Goal: Task Accomplishment & Management: Manage account settings

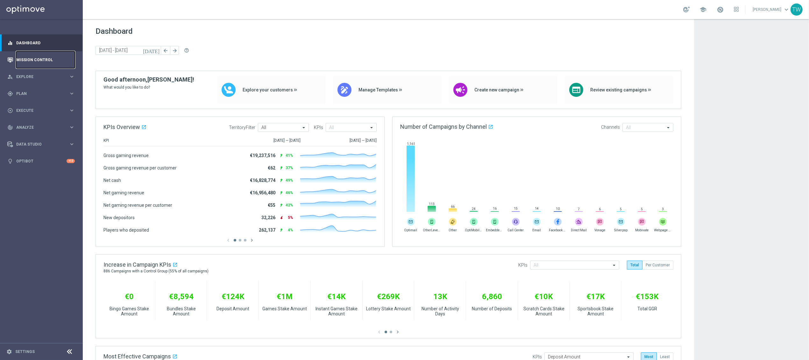
click at [49, 54] on link "Mission Control" at bounding box center [45, 59] width 59 height 17
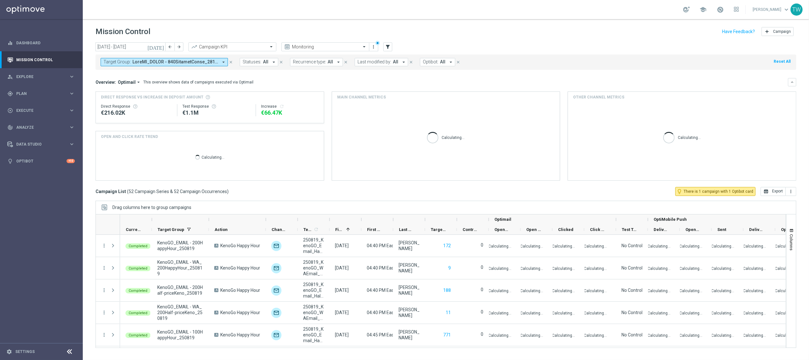
click at [197, 61] on span at bounding box center [175, 61] width 86 height 5
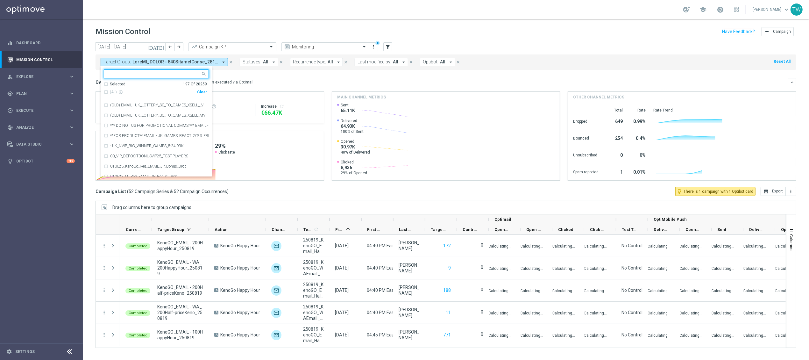
click at [0, 0] on div "Clear" at bounding box center [0, 0] width 0 height 0
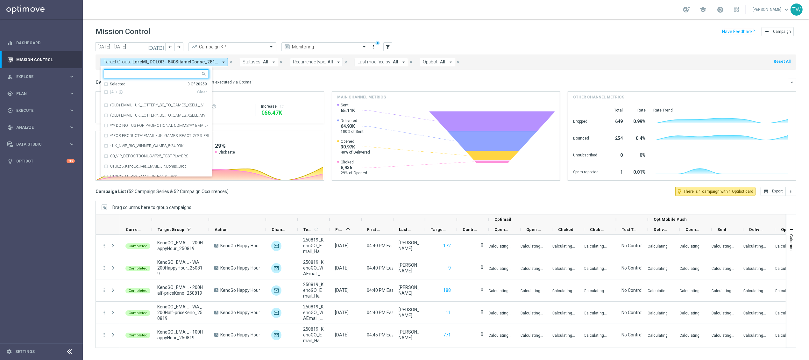
click at [163, 74] on input "text" at bounding box center [153, 73] width 93 height 5
click at [139, 93] on span "(All Search Results)" at bounding box center [127, 91] width 35 height 5
type input "250829"
click at [233, 76] on mini-dashboard "Overview: Optimail arrow_drop_down This overview shows data of campaigns execut…" at bounding box center [445, 128] width 700 height 117
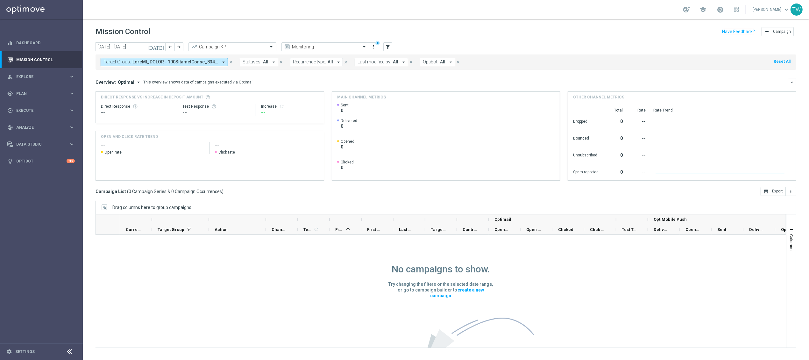
click at [159, 48] on icon "today" at bounding box center [155, 47] width 17 height 6
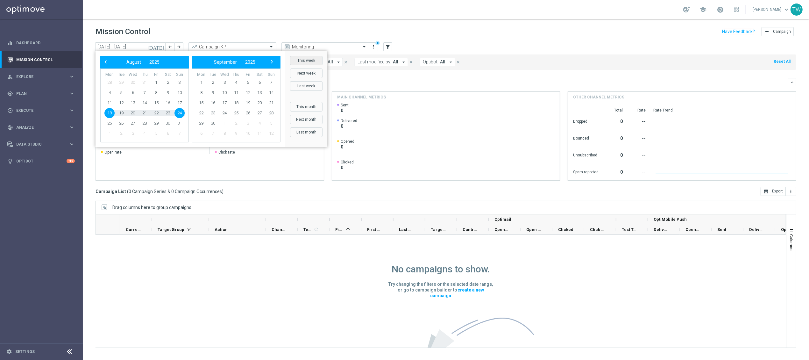
click at [305, 58] on button "This week" at bounding box center [306, 61] width 32 height 10
type input "[DATE] - [DATE]"
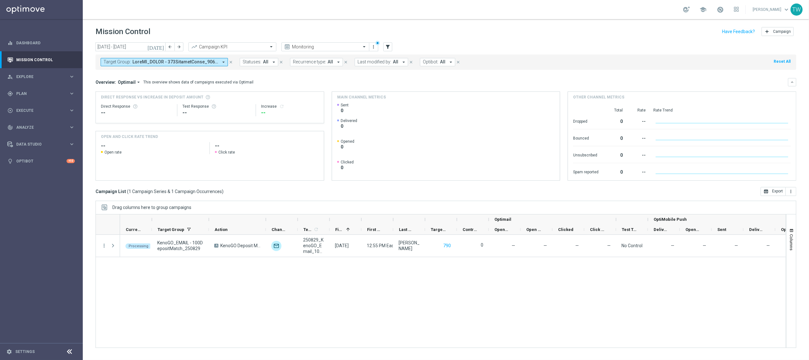
click at [220, 61] on button "Target Group: arrow_drop_down" at bounding box center [164, 62] width 127 height 8
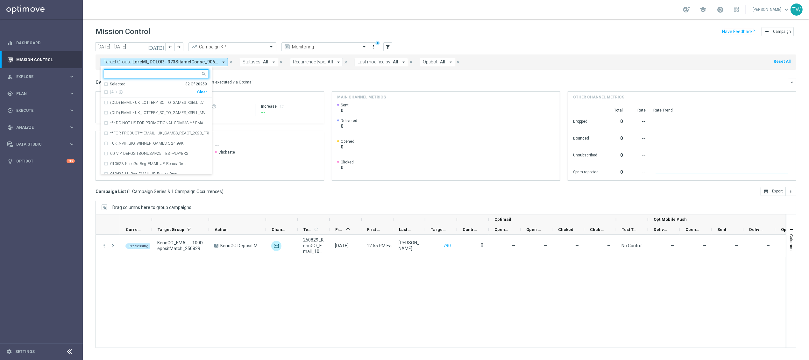
click at [119, 84] on div "Selected" at bounding box center [118, 83] width 16 height 5
click at [251, 77] on mini-dashboard "Overview: Optimail arrow_drop_down This overview shows data of campaigns execut…" at bounding box center [445, 128] width 700 height 117
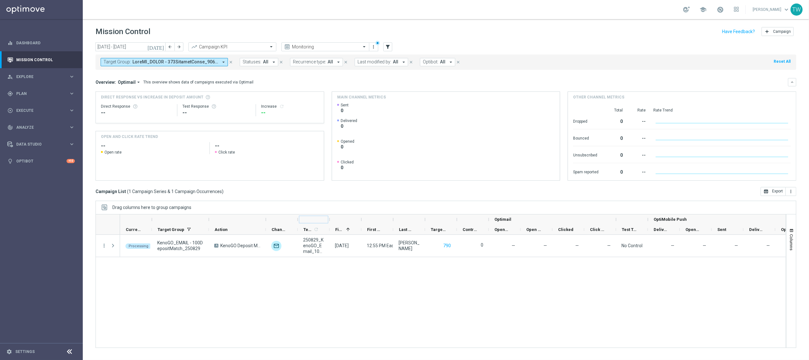
click at [329, 220] on div at bounding box center [329, 219] width 3 height 10
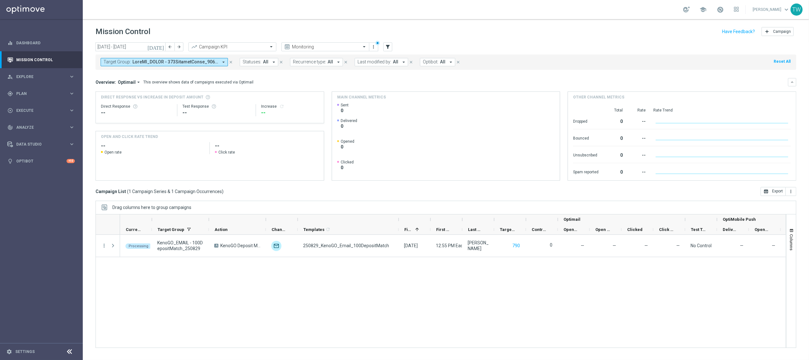
click at [209, 219] on div at bounding box center [208, 219] width 3 height 10
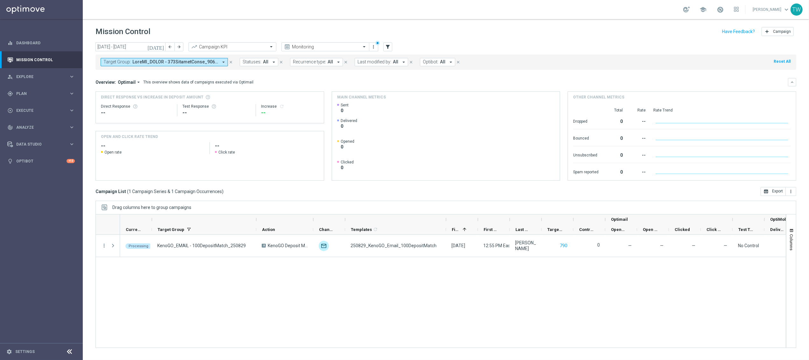
click at [208, 60] on span at bounding box center [175, 61] width 86 height 5
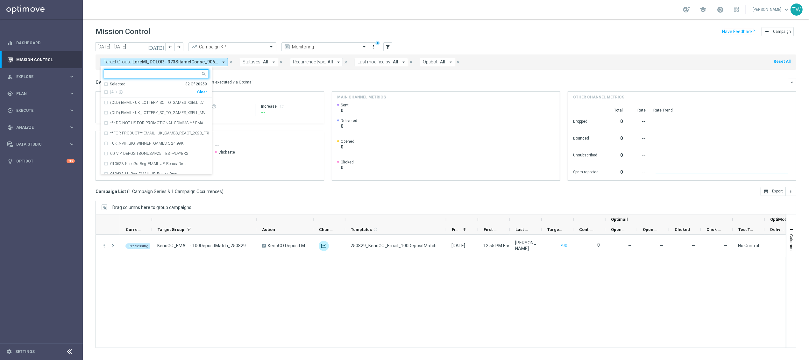
click at [114, 85] on div "Selected" at bounding box center [118, 83] width 16 height 5
click at [261, 76] on mini-dashboard "Overview: Optimail arrow_drop_down This overview shows data of campaigns execut…" at bounding box center [445, 128] width 700 height 117
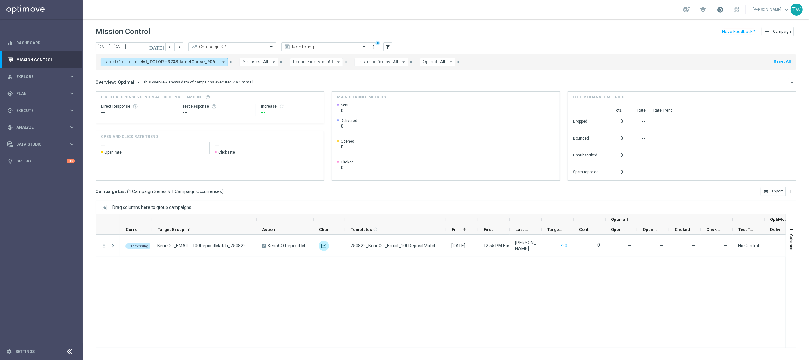
click at [723, 10] on span at bounding box center [719, 9] width 7 height 7
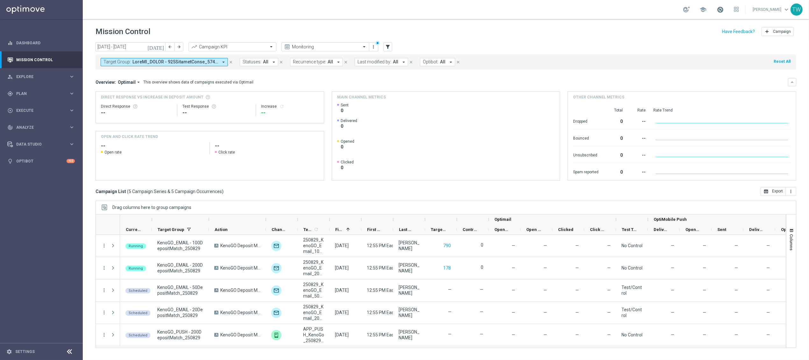
click at [723, 10] on span at bounding box center [719, 9] width 7 height 7
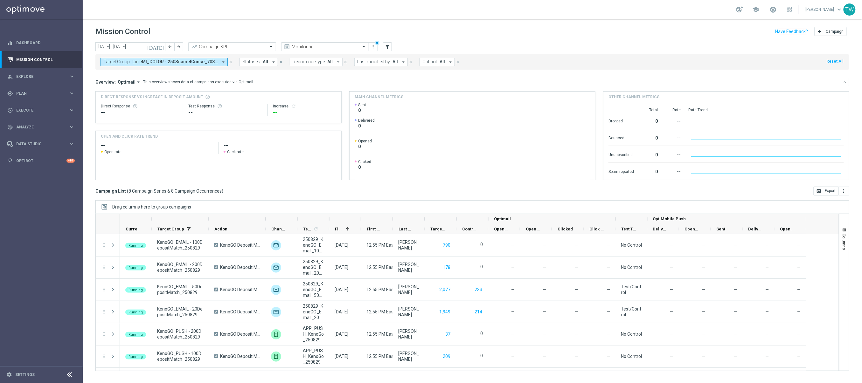
click at [210, 222] on div at bounding box center [208, 219] width 3 height 10
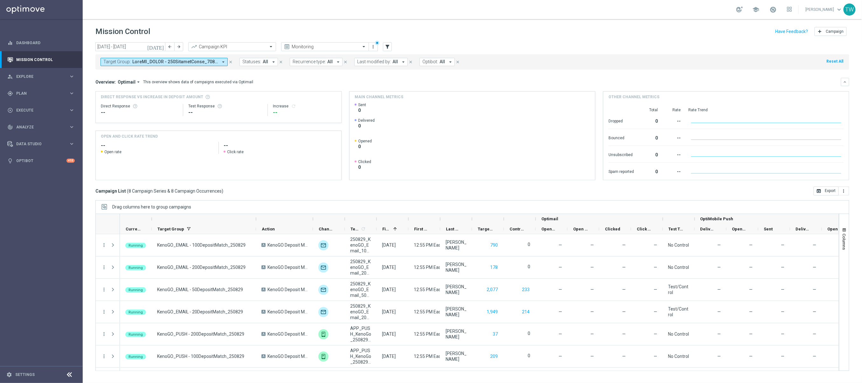
click at [376, 219] on div at bounding box center [376, 219] width 3 height 10
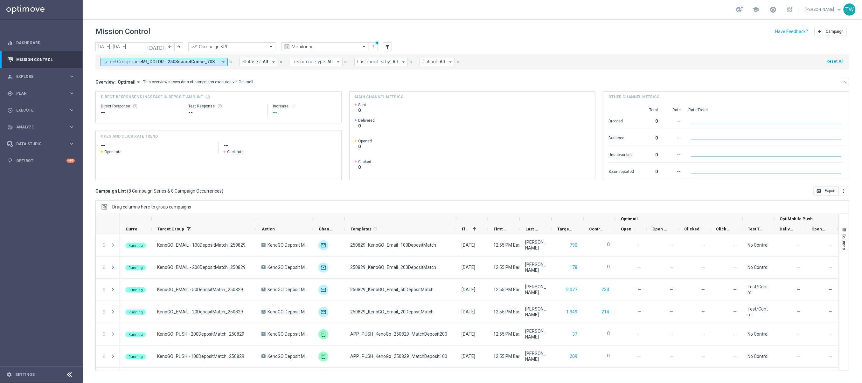
drag, startPoint x: 49, startPoint y: 91, endPoint x: 39, endPoint y: 101, distance: 14.6
click at [49, 92] on span "Plan" at bounding box center [42, 94] width 53 height 4
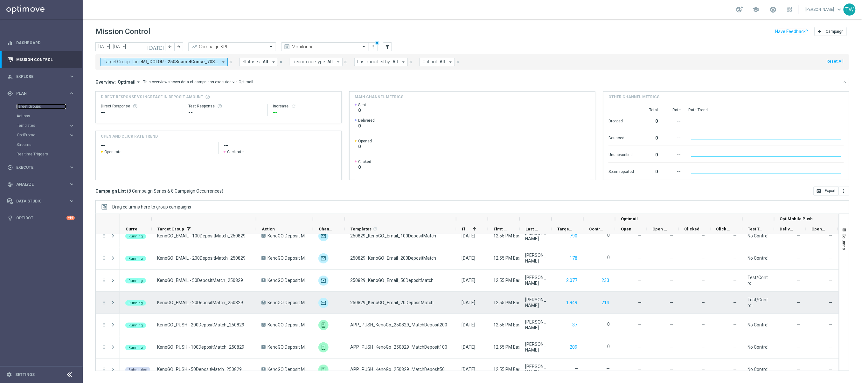
scroll to position [42, 0]
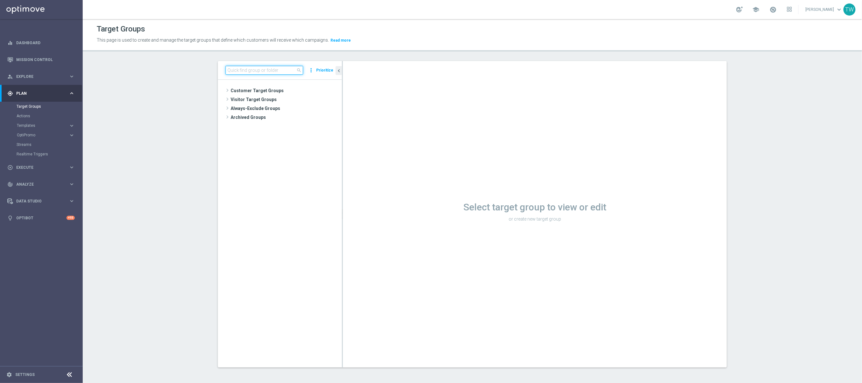
click at [263, 69] on input at bounding box center [265, 70] width 78 height 9
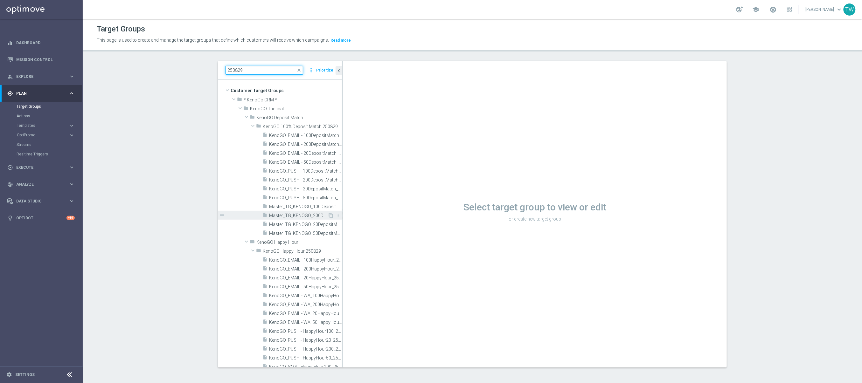
type input "250829"
click at [311, 217] on span "Master_TG_KENOGO_200DepositMatch_250829" at bounding box center [298, 215] width 59 height 5
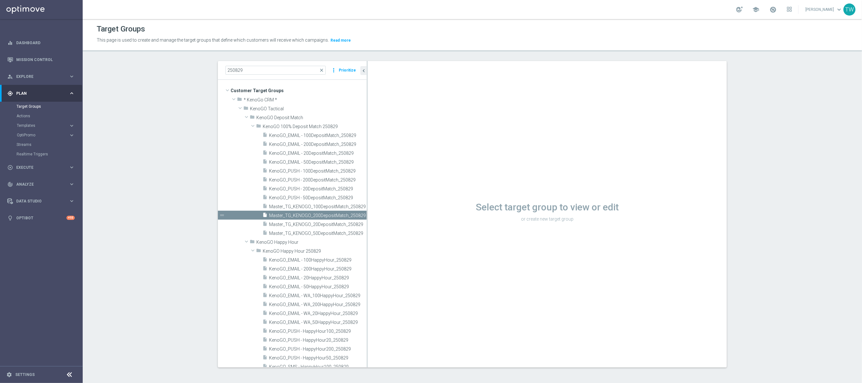
drag, startPoint x: 342, startPoint y: 214, endPoint x: 367, endPoint y: 213, distance: 24.8
click at [367, 213] on div at bounding box center [367, 214] width 1 height 307
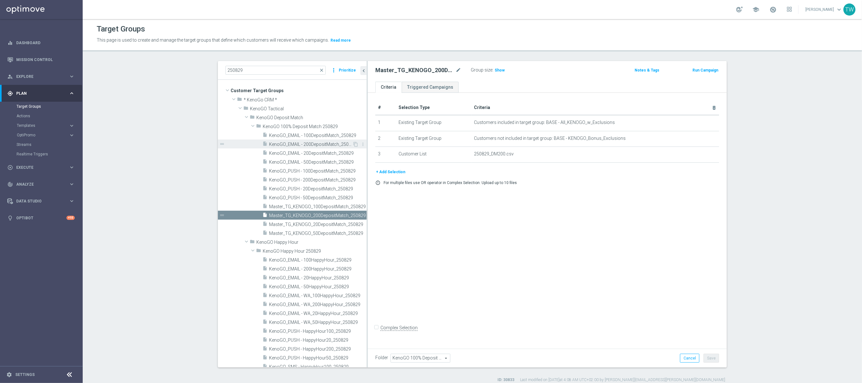
click at [326, 143] on span "KenoGO_EMAIL - 200DepositMatch_250829" at bounding box center [310, 144] width 83 height 5
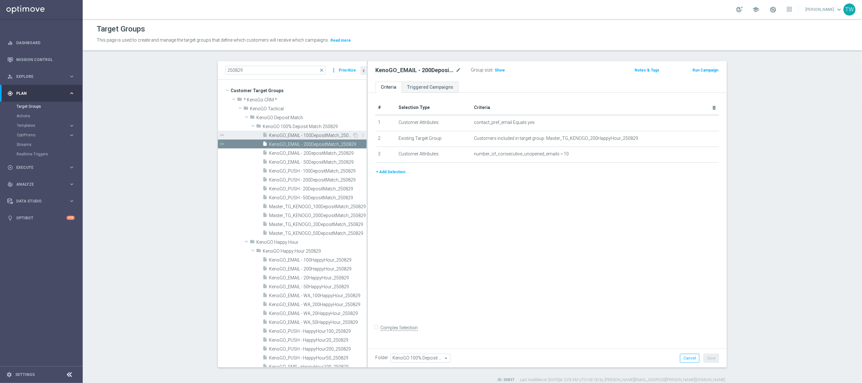
click at [324, 133] on span "KenoGO_EMAIL - 100DepositMatch_250829" at bounding box center [310, 135] width 83 height 5
click at [319, 155] on span "KenoGO_EMAIL - 20DepositMatch_250829" at bounding box center [310, 153] width 83 height 5
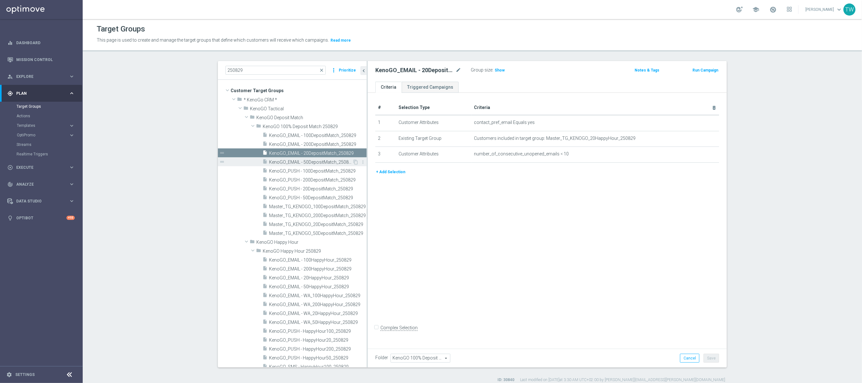
click at [318, 163] on span "KenoGO_EMAIL - 50DepositMatch_250829" at bounding box center [310, 162] width 83 height 5
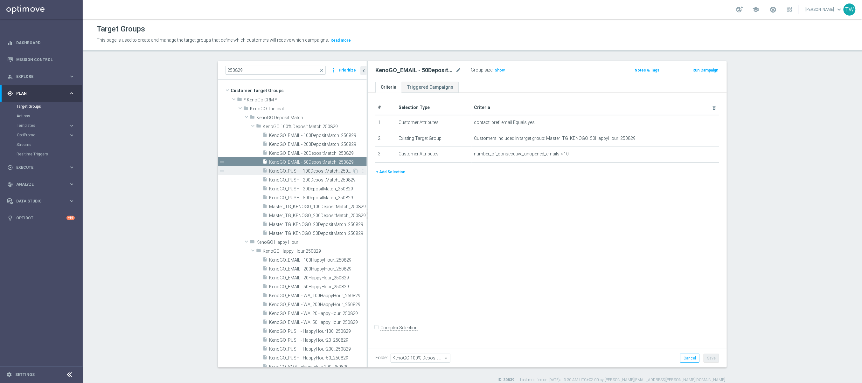
click at [318, 172] on span "KenoGO_PUSH - 100DepositMatch_250829" at bounding box center [310, 171] width 83 height 5
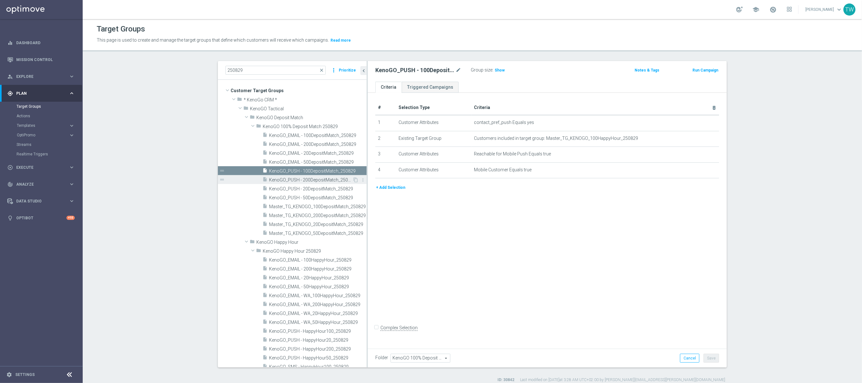
click at [319, 181] on span "KenoGO_PUSH - 200DepositMatch_250829" at bounding box center [310, 180] width 83 height 5
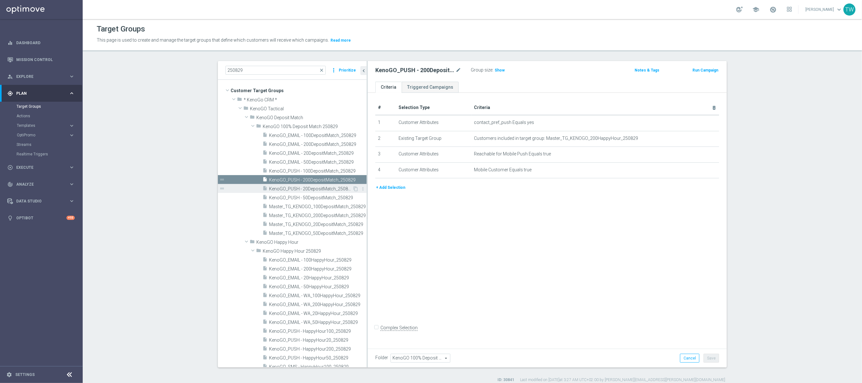
click at [322, 192] on span "KenoGO_PUSH - 20DepositMatch_250829" at bounding box center [310, 188] width 83 height 5
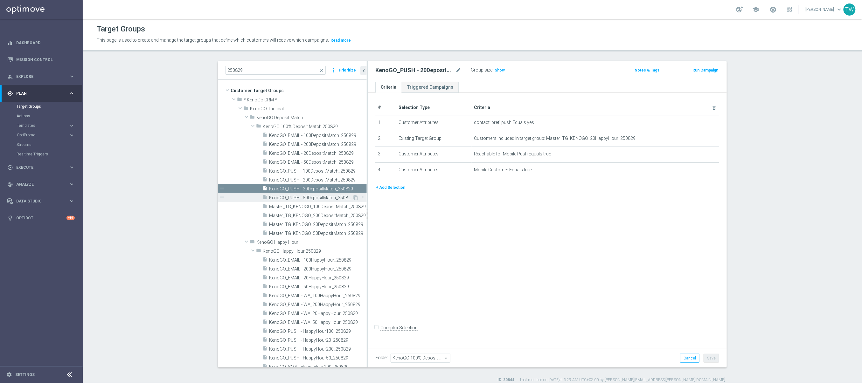
click at [322, 197] on span "KenoGO_PUSH - 50DepositMatch_250829" at bounding box center [310, 197] width 83 height 5
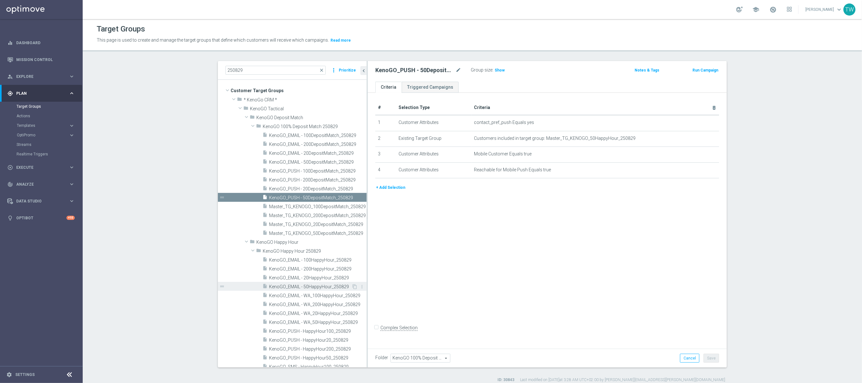
scroll to position [68, 0]
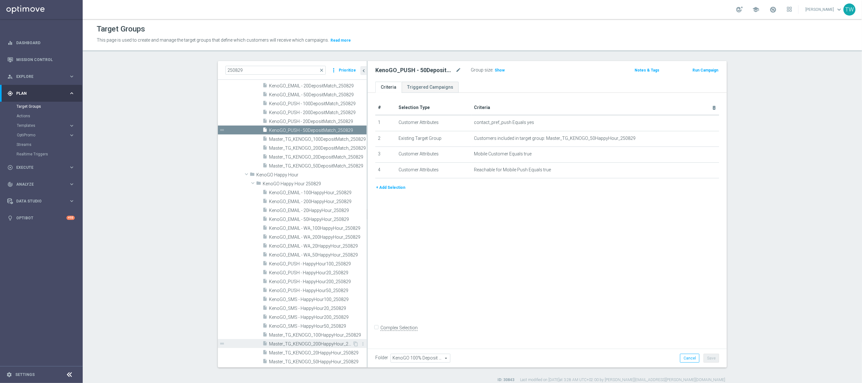
click at [329, 344] on span "Master_TG_KENOGO_200HappyHour_250829" at bounding box center [310, 344] width 83 height 5
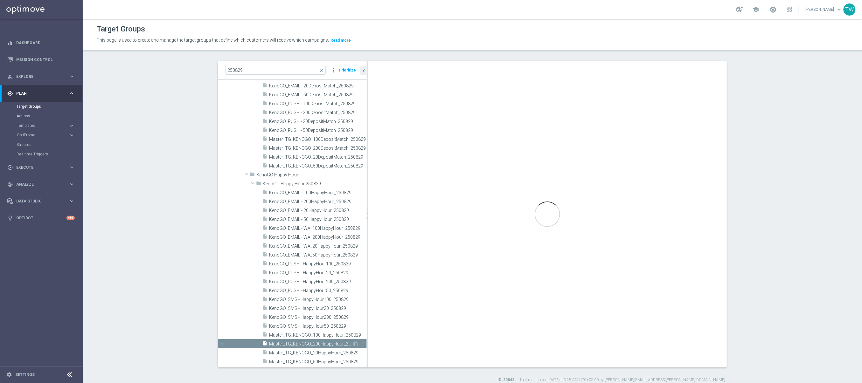
type input "KenoGO Happy Hour 250829"
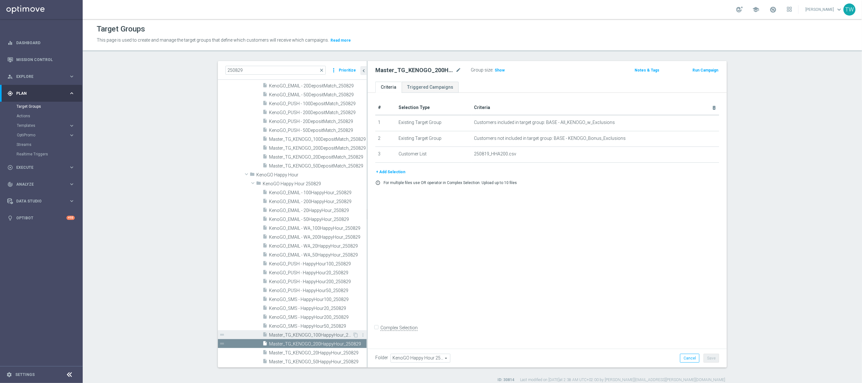
click at [332, 334] on span "Master_TG_KENOGO_100HappyHour_250829" at bounding box center [310, 335] width 83 height 5
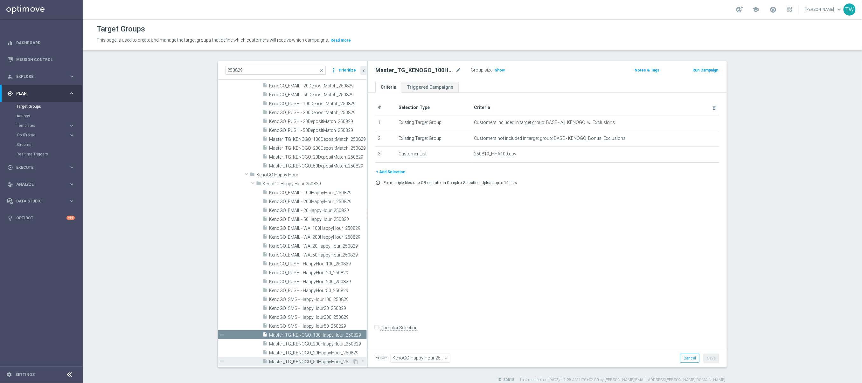
click at [331, 360] on span "Master_TG_KENOGO_50HappyHour_250829" at bounding box center [310, 362] width 83 height 5
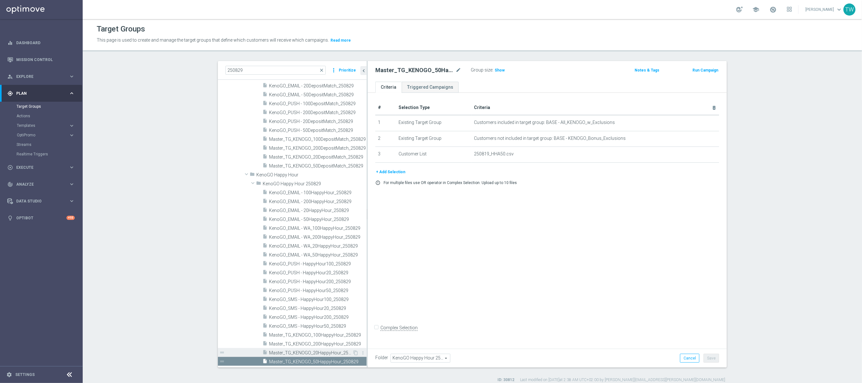
click at [332, 354] on span "Master_TG_KENOGO_20HappyHour_250829" at bounding box center [310, 353] width 83 height 5
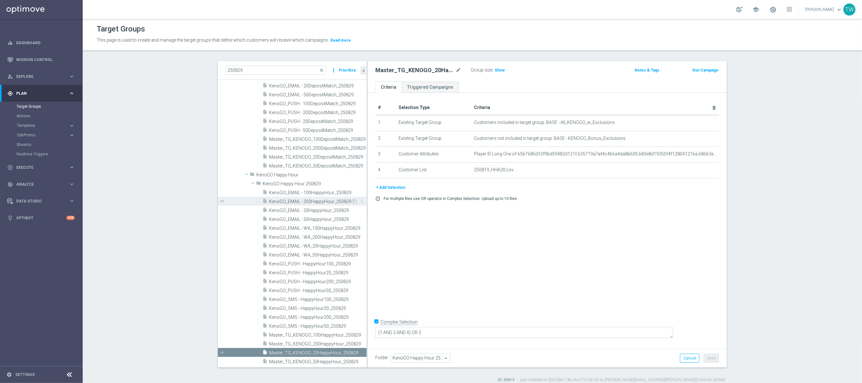
click at [332, 198] on div "insert_drive_file KenoGO_EMAIL - 200HappyHour_250829" at bounding box center [307, 201] width 89 height 9
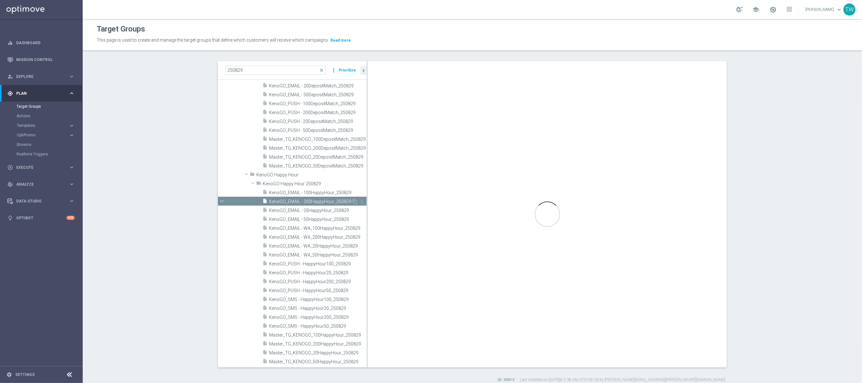
checkbox input "false"
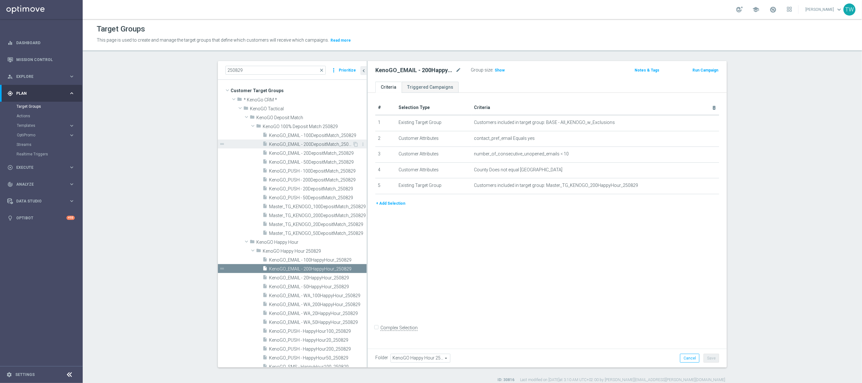
click at [329, 144] on span "KenoGO_EMAIL - 200DepositMatch_250829" at bounding box center [310, 144] width 83 height 5
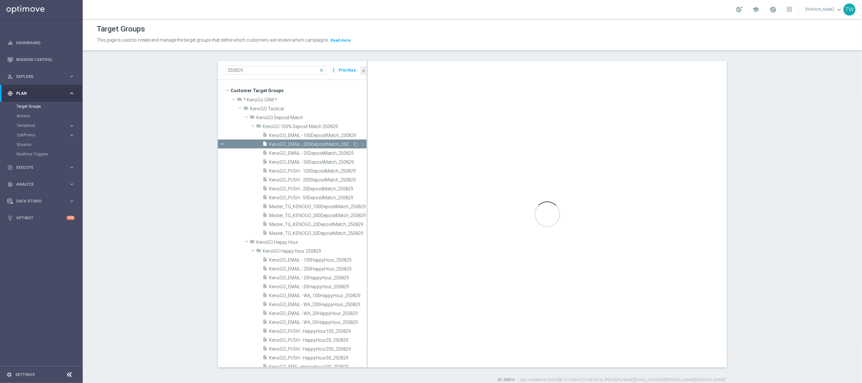
type input "KenoGO 100% Deposit Match 250829"
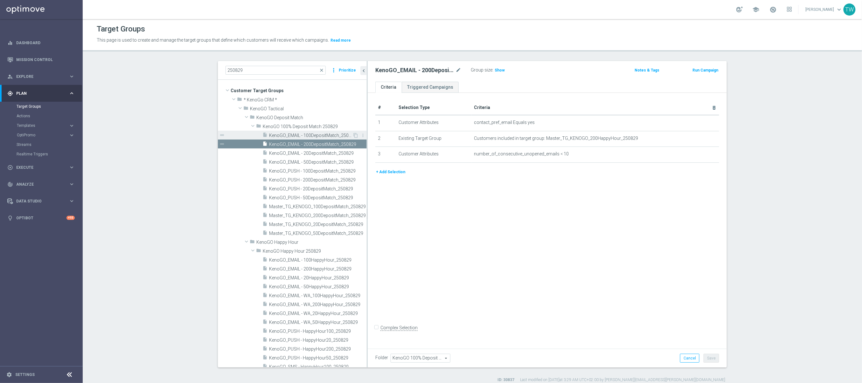
click at [308, 138] on span "KenoGO_EMAIL - 100DepositMatch_250829" at bounding box center [310, 135] width 83 height 5
click at [307, 144] on span "KenoGO_EMAIL - 200DepositMatch_250829" at bounding box center [310, 144] width 83 height 5
drag, startPoint x: 308, startPoint y: 152, endPoint x: 308, endPoint y: 158, distance: 5.7
click at [308, 152] on span "KenoGO_EMAIL - 20DepositMatch_250829" at bounding box center [318, 153] width 98 height 5
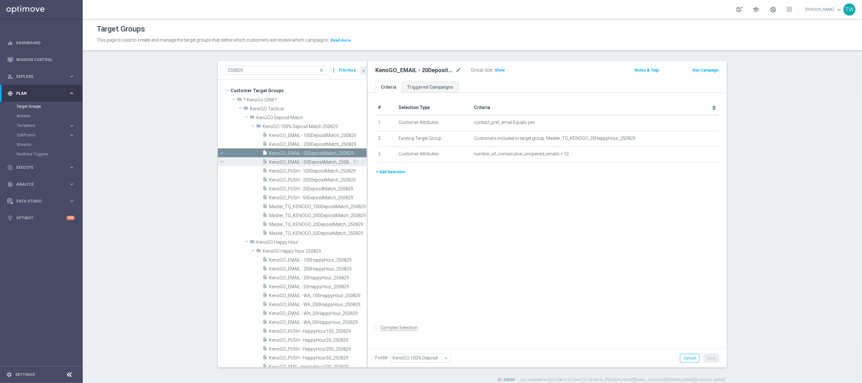
click at [308, 165] on span "KenoGO_EMAIL - 50DepositMatch_250829" at bounding box center [310, 162] width 83 height 5
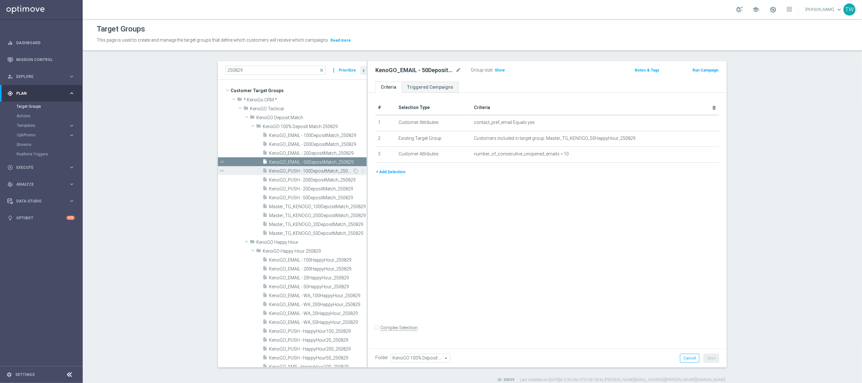
click at [307, 170] on span "KenoGO_PUSH - 100DepositMatch_250829" at bounding box center [310, 171] width 83 height 5
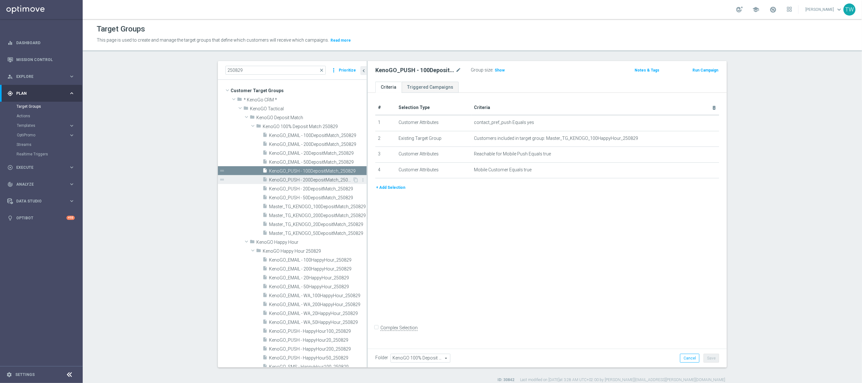
click at [307, 179] on span "KenoGO_PUSH - 200DepositMatch_250829" at bounding box center [310, 180] width 83 height 5
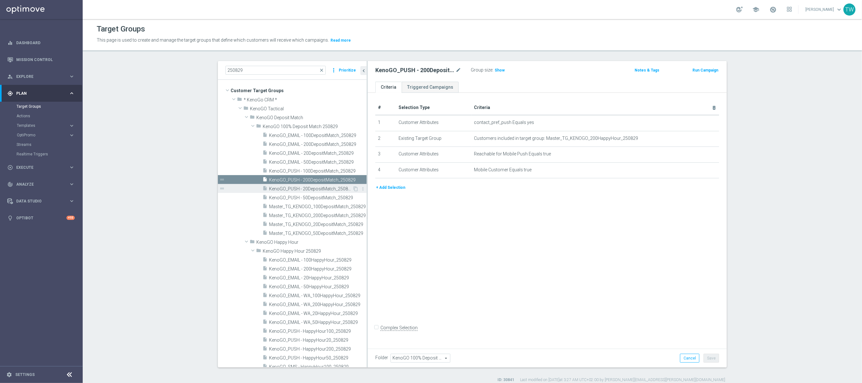
click at [306, 189] on span "KenoGO_PUSH - 20DepositMatch_250829" at bounding box center [310, 188] width 83 height 5
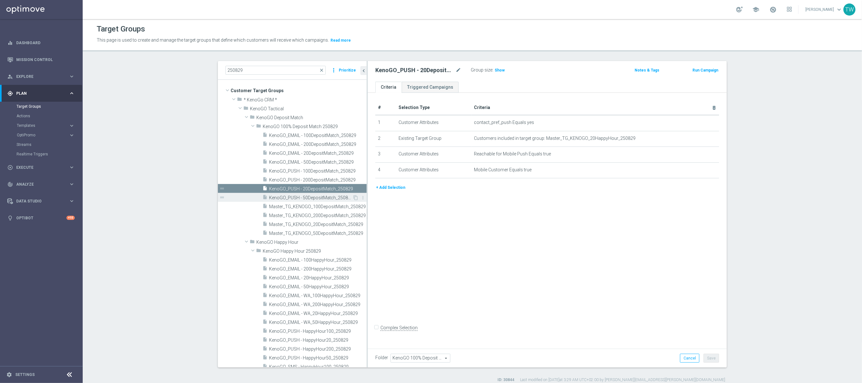
click at [305, 196] on span "KenoGO_PUSH - 50DepositMatch_250829" at bounding box center [310, 197] width 83 height 5
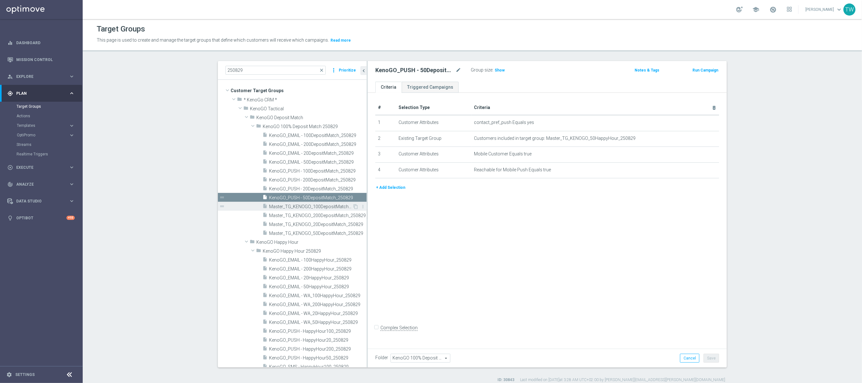
click at [317, 207] on span "Master_TG_KENOGO_100DepositMatch_250829" at bounding box center [310, 206] width 83 height 5
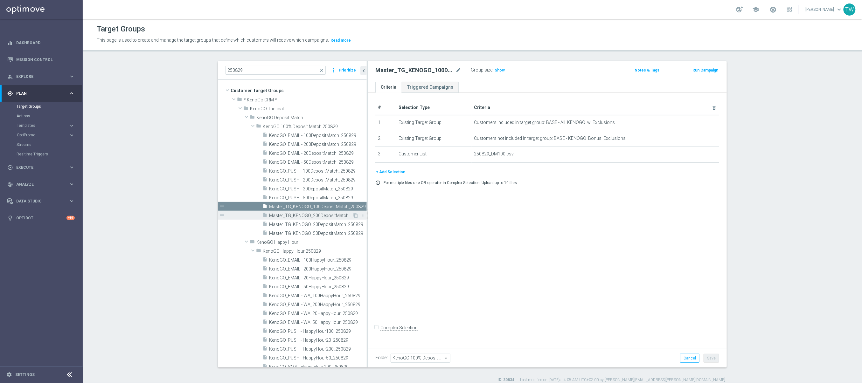
click at [315, 216] on span "Master_TG_KENOGO_200DepositMatch_250829" at bounding box center [310, 215] width 83 height 5
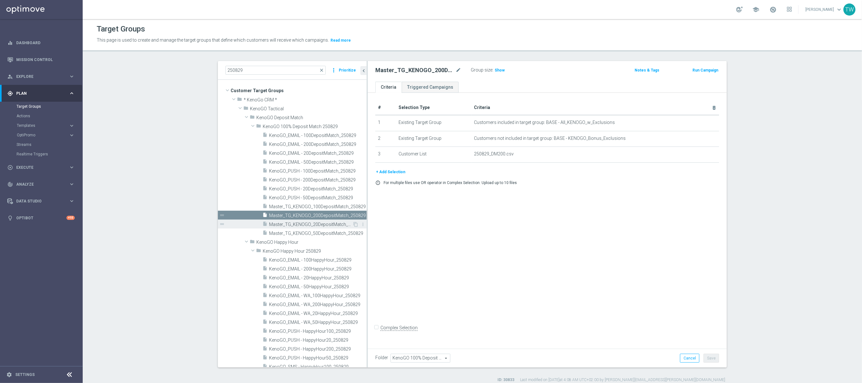
click at [315, 222] on span "Master_TG_KENOGO_20DepositMatch_250829" at bounding box center [310, 224] width 83 height 5
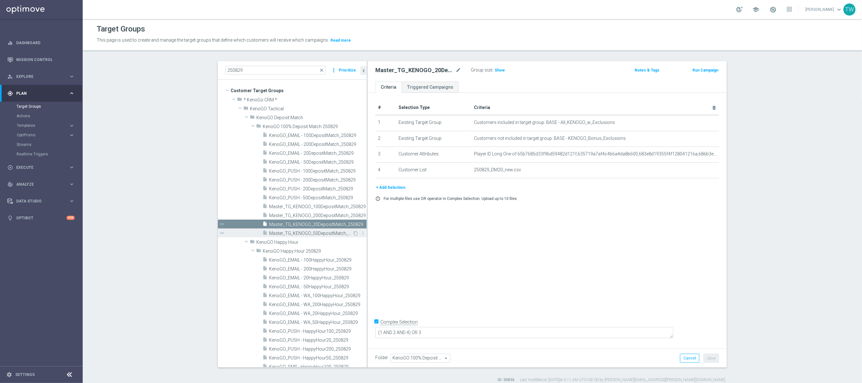
click at [310, 233] on span "Master_TG_KENOGO_50DepositMatch_250829" at bounding box center [310, 233] width 83 height 5
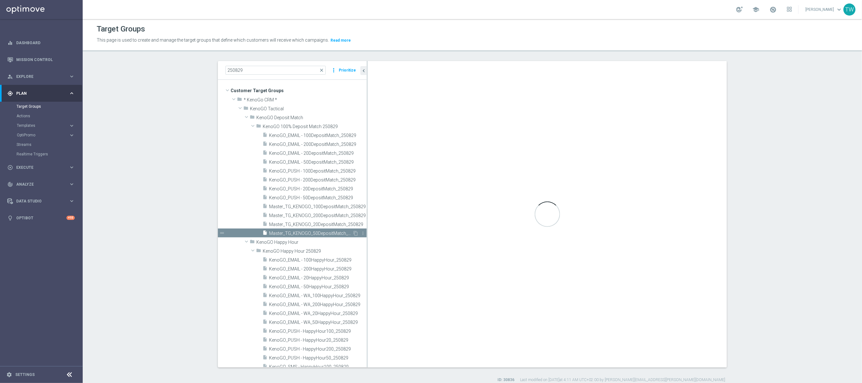
checkbox input "false"
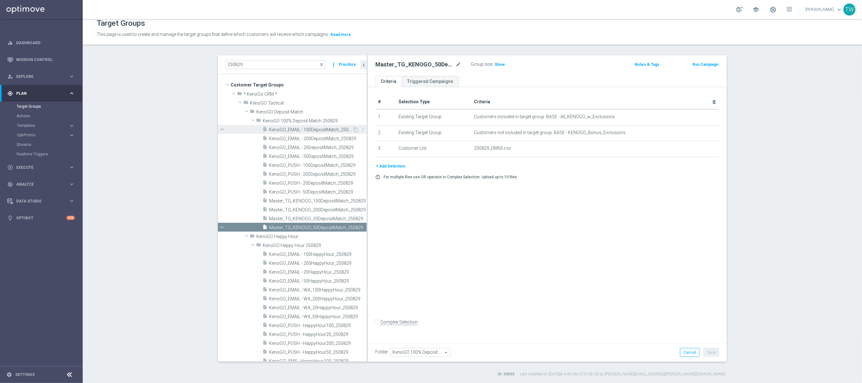
click at [305, 133] on div "insert_drive_file KenoGO_EMAIL - 100DepositMatch_250829" at bounding box center [308, 129] width 90 height 9
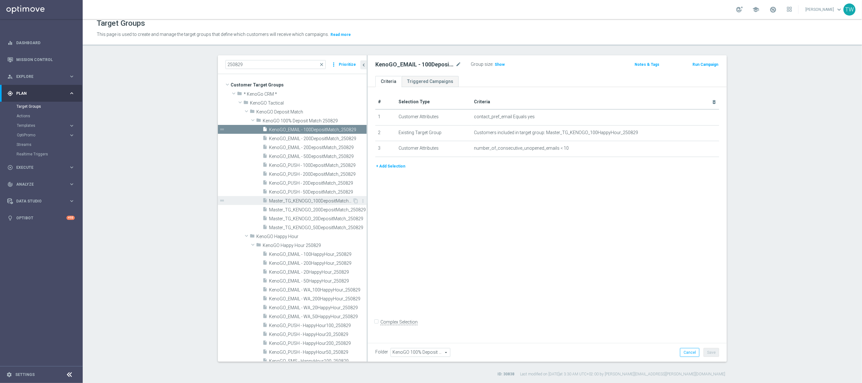
click at [331, 202] on span "Master_TG_KENOGO_100DepositMatch_250829" at bounding box center [310, 201] width 83 height 5
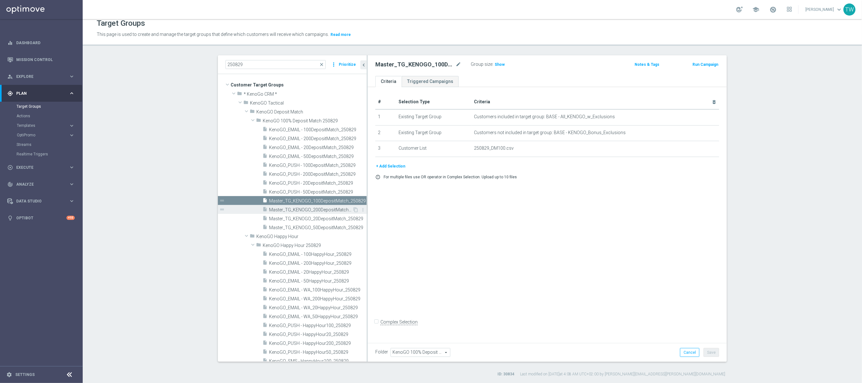
click at [325, 208] on span "Master_TG_KENOGO_200DepositMatch_250829" at bounding box center [310, 209] width 83 height 5
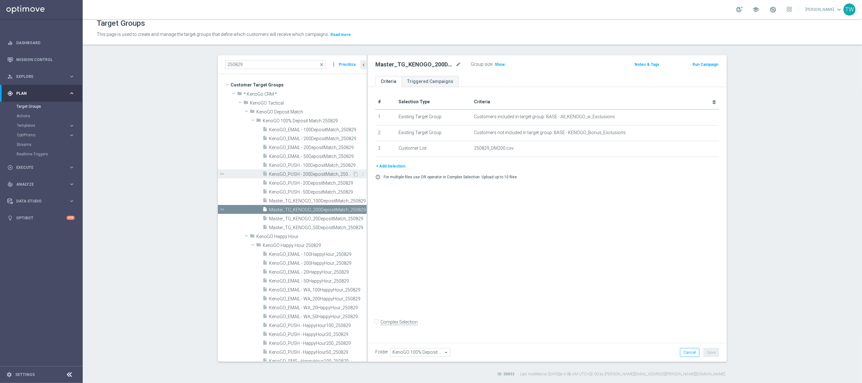
click at [319, 172] on span "KenoGO_PUSH - 200DepositMatch_250829" at bounding box center [310, 174] width 83 height 5
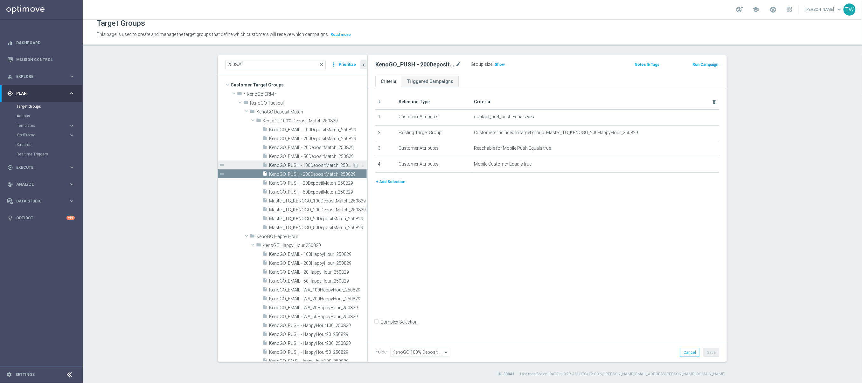
click at [320, 166] on span "KenoGO_PUSH - 100DepositMatch_250829" at bounding box center [310, 165] width 83 height 5
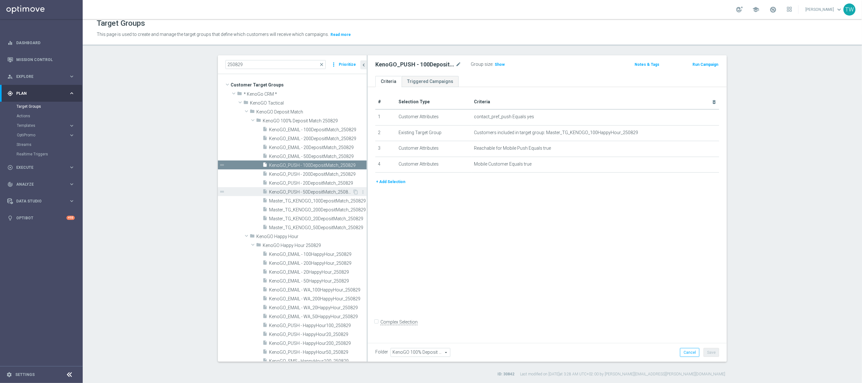
click at [319, 192] on span "KenoGO_PUSH - 50DepositMatch_250829" at bounding box center [310, 192] width 83 height 5
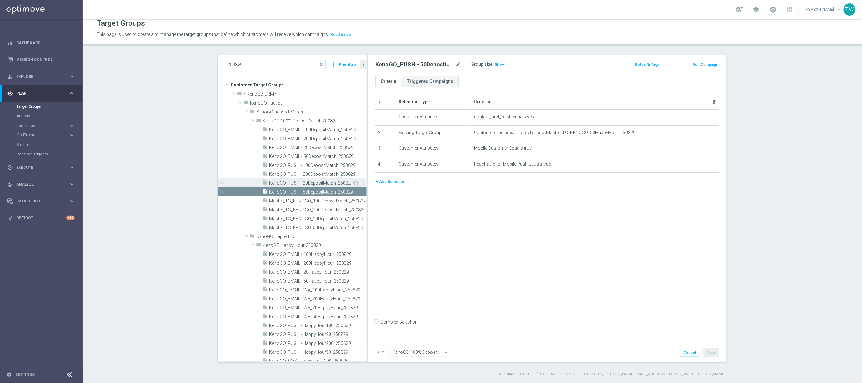
click at [321, 181] on span "KenoGO_PUSH - 20DepositMatch_250829" at bounding box center [310, 183] width 83 height 5
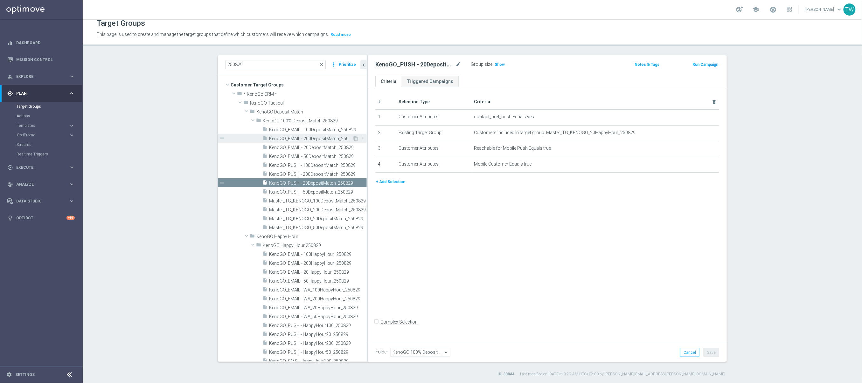
click at [317, 137] on span "KenoGO_EMAIL - 200DepositMatch_250829" at bounding box center [310, 138] width 83 height 5
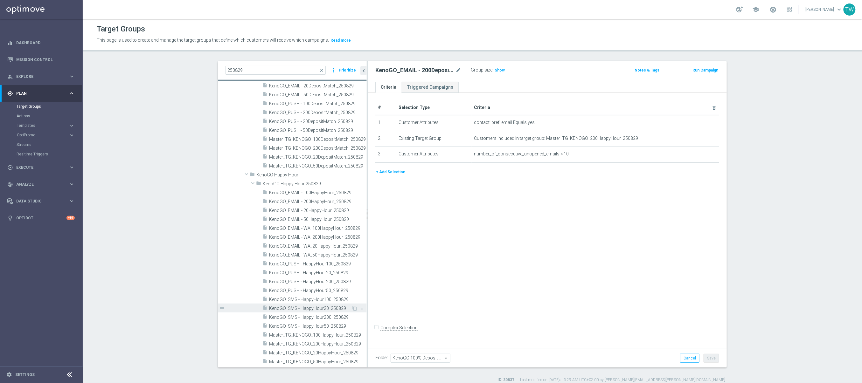
scroll to position [6, 0]
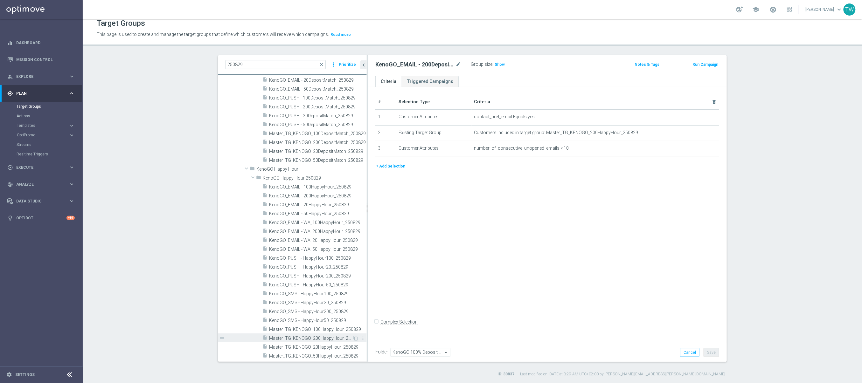
click at [318, 340] on span "Master_TG_KENOGO_200HappyHour_250829" at bounding box center [310, 338] width 83 height 5
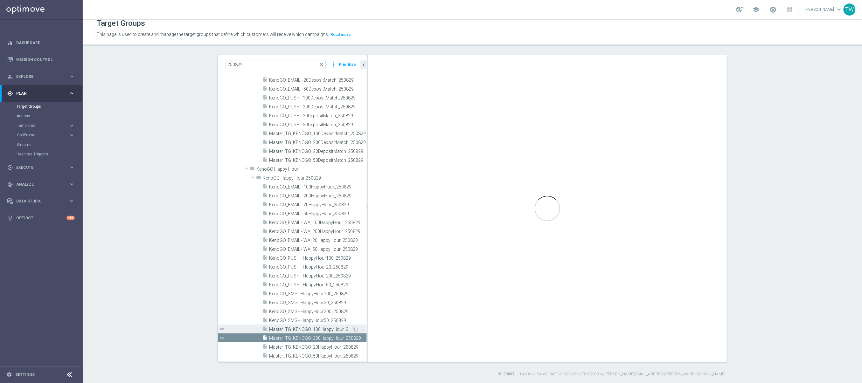
type input "KenoGO Happy Hour 250829"
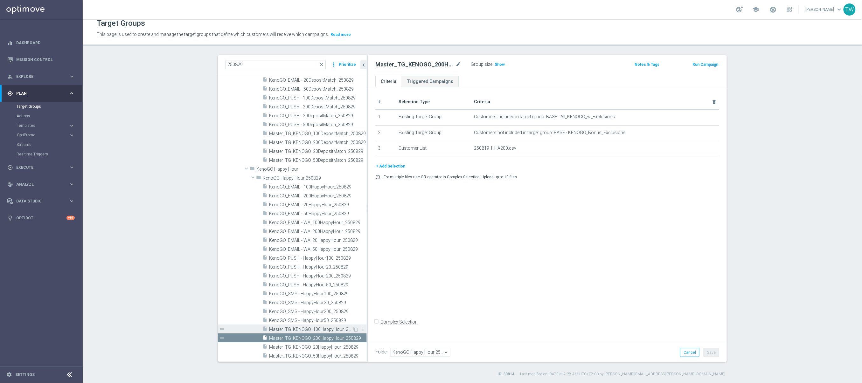
click at [321, 330] on span "Master_TG_KENOGO_100HappyHour_250829" at bounding box center [310, 329] width 83 height 5
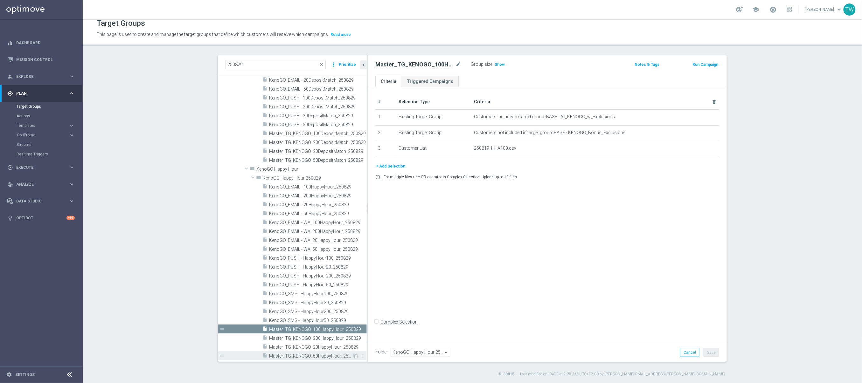
click at [324, 357] on span "Master_TG_KENOGO_50HappyHour_250829" at bounding box center [310, 356] width 83 height 5
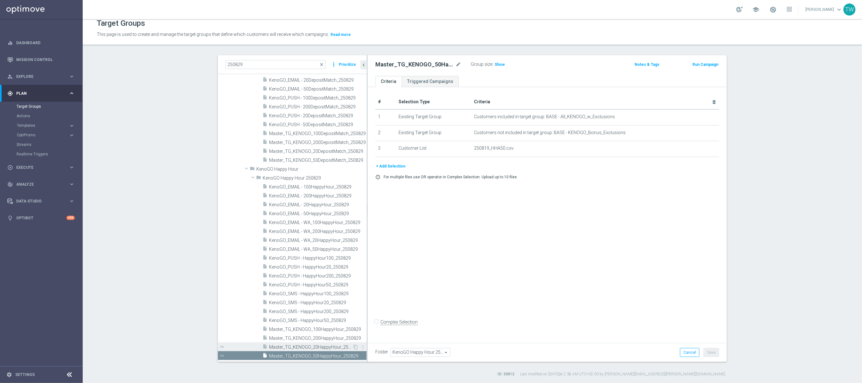
click at [325, 347] on span "Master_TG_KENOGO_20HappyHour_250829" at bounding box center [310, 347] width 83 height 5
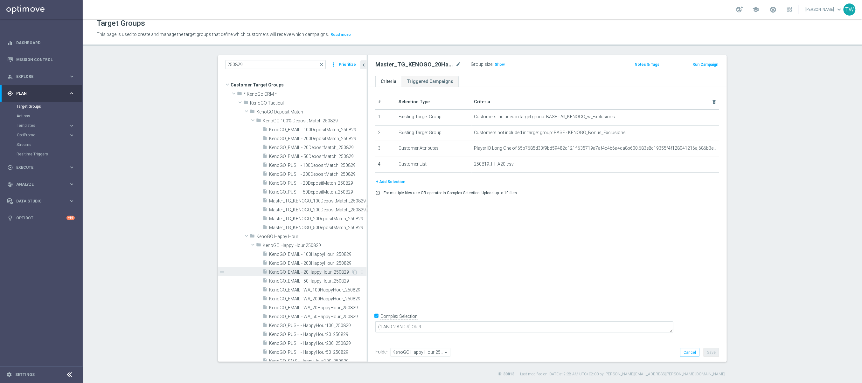
scroll to position [68, 0]
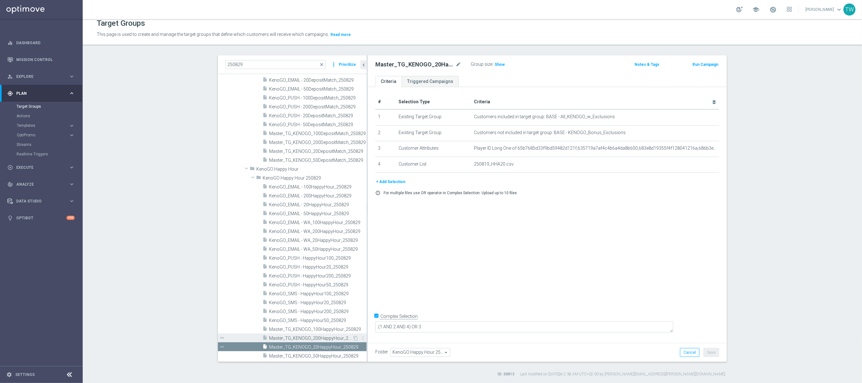
click at [318, 336] on span "Master_TG_KENOGO_200HappyHour_250829" at bounding box center [310, 338] width 83 height 5
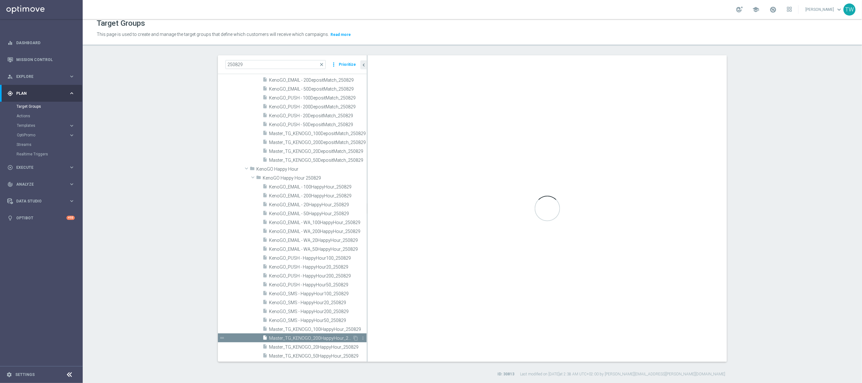
checkbox input "false"
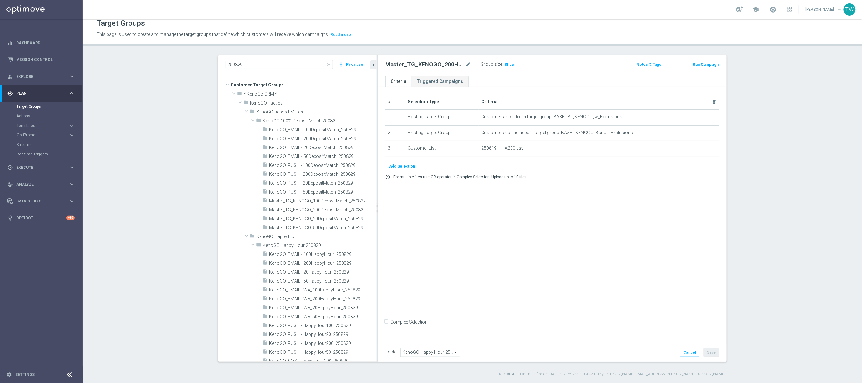
drag, startPoint x: 367, startPoint y: 220, endPoint x: 377, endPoint y: 218, distance: 10.1
click at [377, 218] on div at bounding box center [377, 208] width 1 height 307
drag, startPoint x: 377, startPoint y: 218, endPoint x: 374, endPoint y: 219, distance: 3.2
click at [374, 219] on div at bounding box center [374, 208] width 1 height 307
click at [326, 130] on span "KenoGO_EMAIL - 100DepositMatch_250829" at bounding box center [313, 129] width 89 height 5
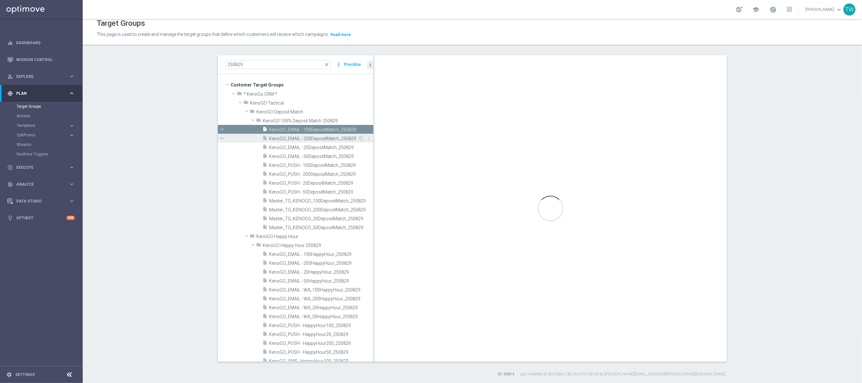
click at [328, 138] on span "KenoGO_EMAIL - 200DepositMatch_250829" at bounding box center [313, 138] width 89 height 5
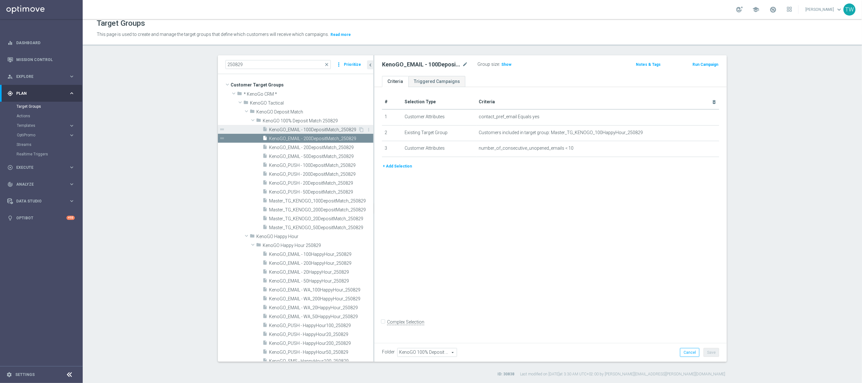
click at [327, 129] on span "KenoGO_EMAIL - 100DepositMatch_250829" at bounding box center [313, 129] width 89 height 5
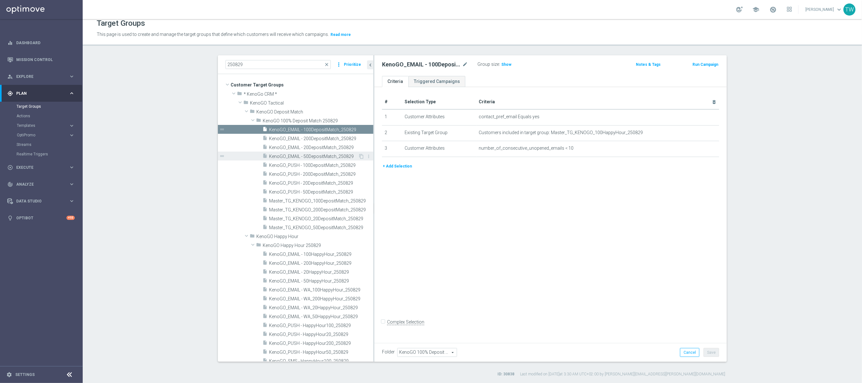
click at [337, 158] on span "KenoGO_EMAIL - 50DepositMatch_250829" at bounding box center [313, 156] width 89 height 5
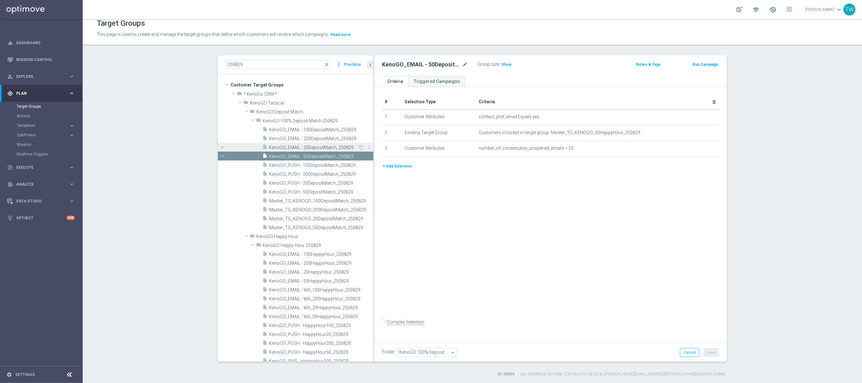
click at [323, 144] on div "insert_drive_file KenoGO_EMAIL - 20DepositMatch_250829" at bounding box center [311, 147] width 96 height 9
click at [327, 166] on span "KenoGO_PUSH - 100DepositMatch_250829" at bounding box center [313, 165] width 89 height 5
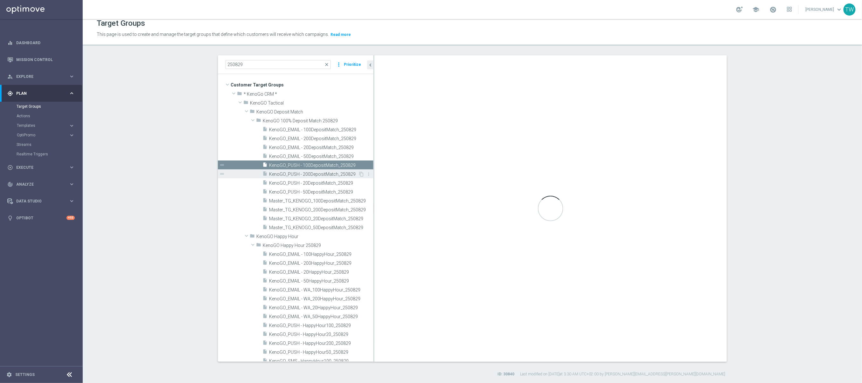
click at [327, 171] on div "insert_drive_file KenoGO_PUSH - 200DepositMatch_250829" at bounding box center [311, 174] width 96 height 9
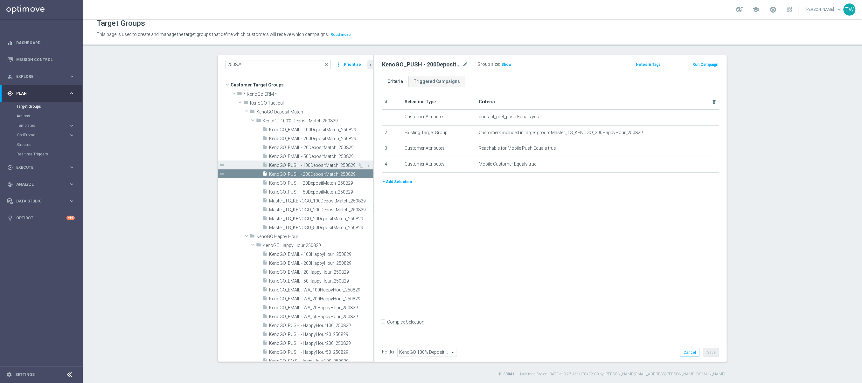
click at [324, 163] on span "KenoGO_PUSH - 100DepositMatch_250829" at bounding box center [313, 165] width 89 height 5
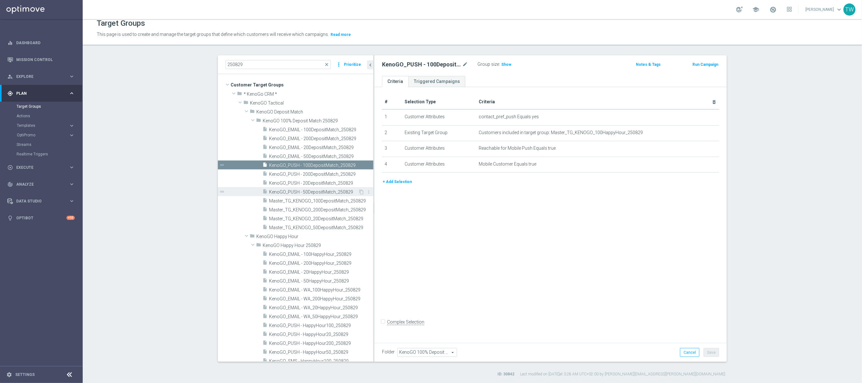
click at [322, 190] on span "KenoGO_PUSH - 50DepositMatch_250829" at bounding box center [313, 192] width 89 height 5
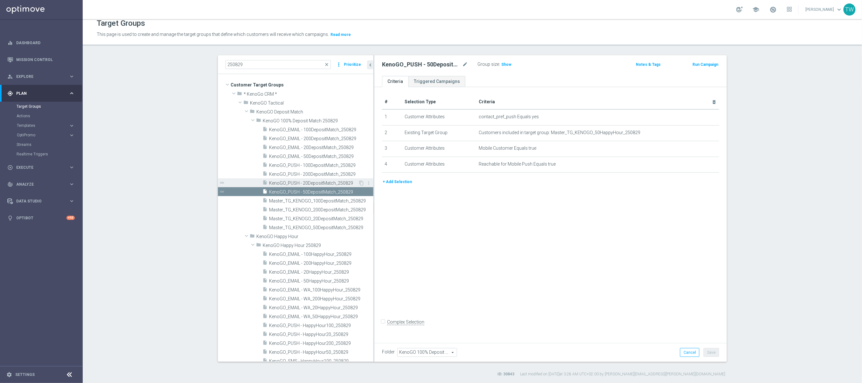
click at [322, 184] on span "KenoGO_PUSH - 20DepositMatch_250829" at bounding box center [313, 183] width 89 height 5
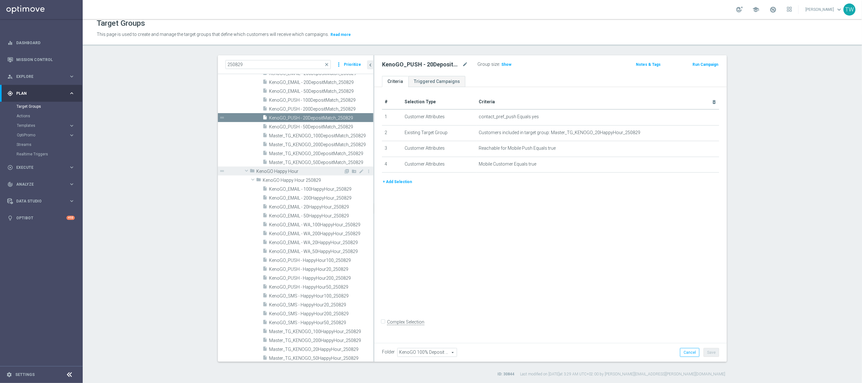
scroll to position [68, 0]
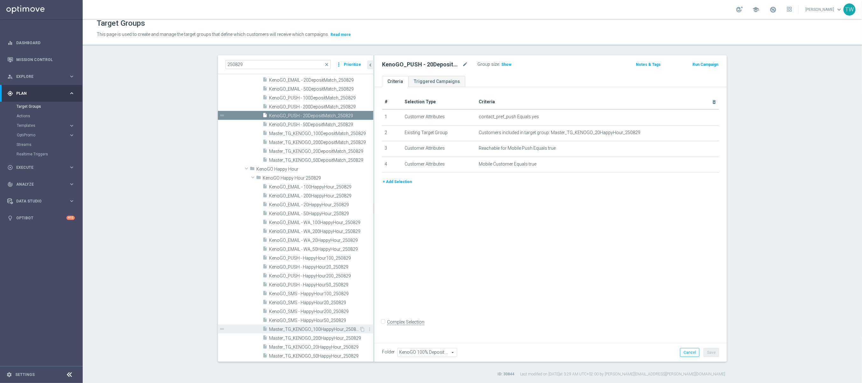
click at [323, 333] on div "insert_drive_file Master_TG_KENOGO_100HappyHour_250829" at bounding box center [311, 329] width 97 height 9
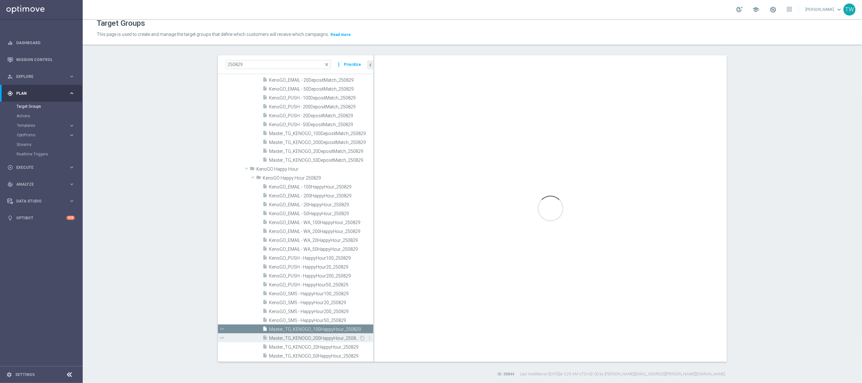
click at [321, 337] on span "Master_TG_KENOGO_200HappyHour_250829" at bounding box center [314, 338] width 90 height 5
type input "KenoGO Happy Hour 250829"
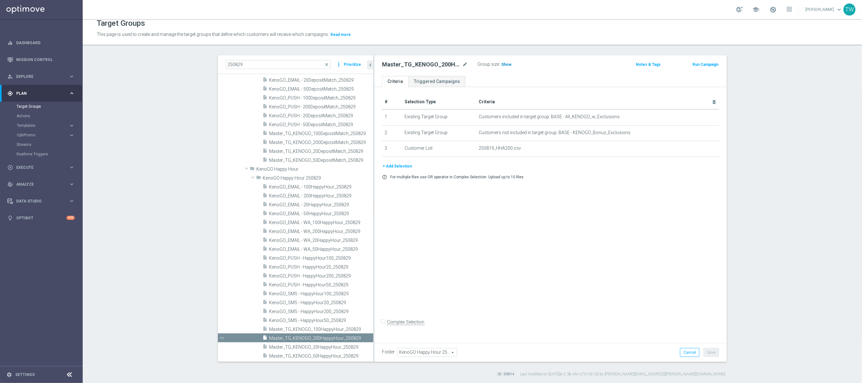
click at [505, 65] on span "Show" at bounding box center [506, 64] width 10 height 4
click at [333, 328] on div "insert_drive_file Master_TG_KENOGO_100HappyHour_250829" at bounding box center [311, 331] width 97 height 9
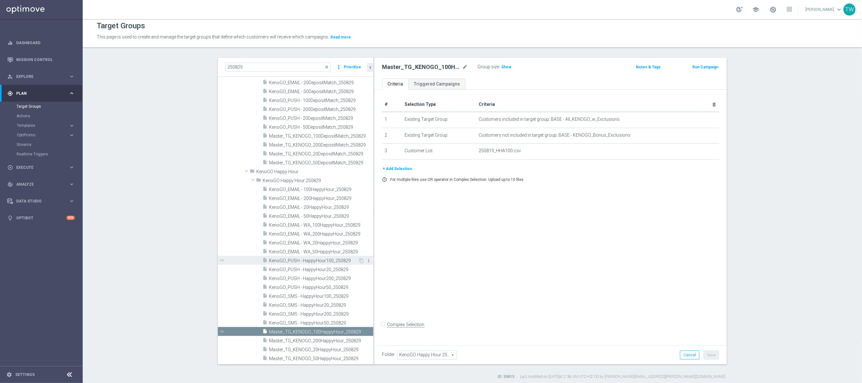
scroll to position [6, 0]
click at [371, 264] on as-split "250829 close more_vert Prioritize Customer Target Groups library_add create_new…" at bounding box center [472, 208] width 509 height 307
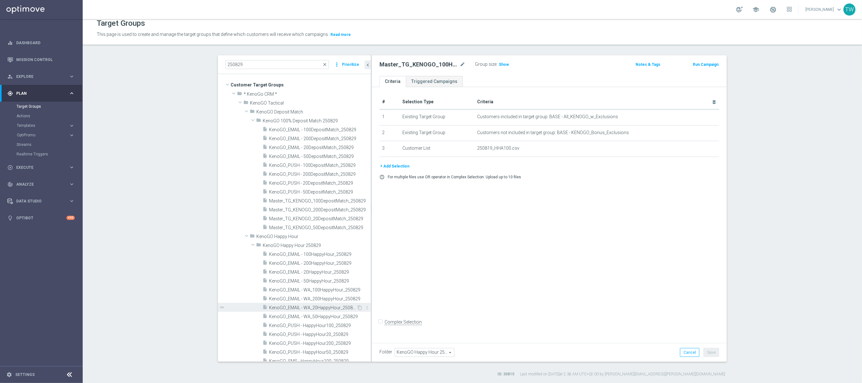
scroll to position [68, 0]
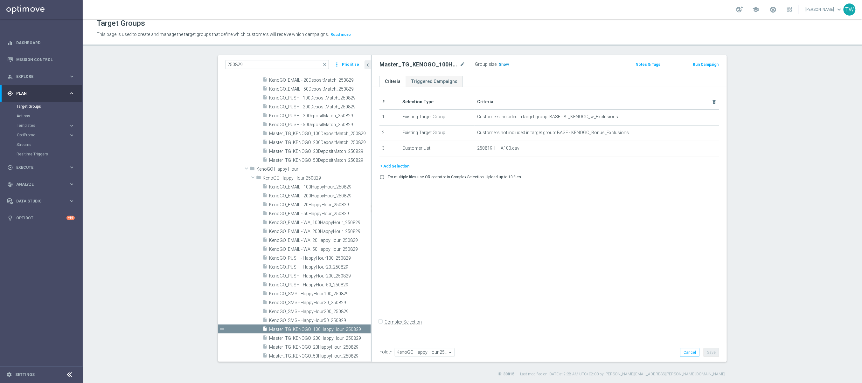
click at [507, 61] on h3 "Show" at bounding box center [503, 64] width 11 height 7
